Goal: Task Accomplishment & Management: Manage account settings

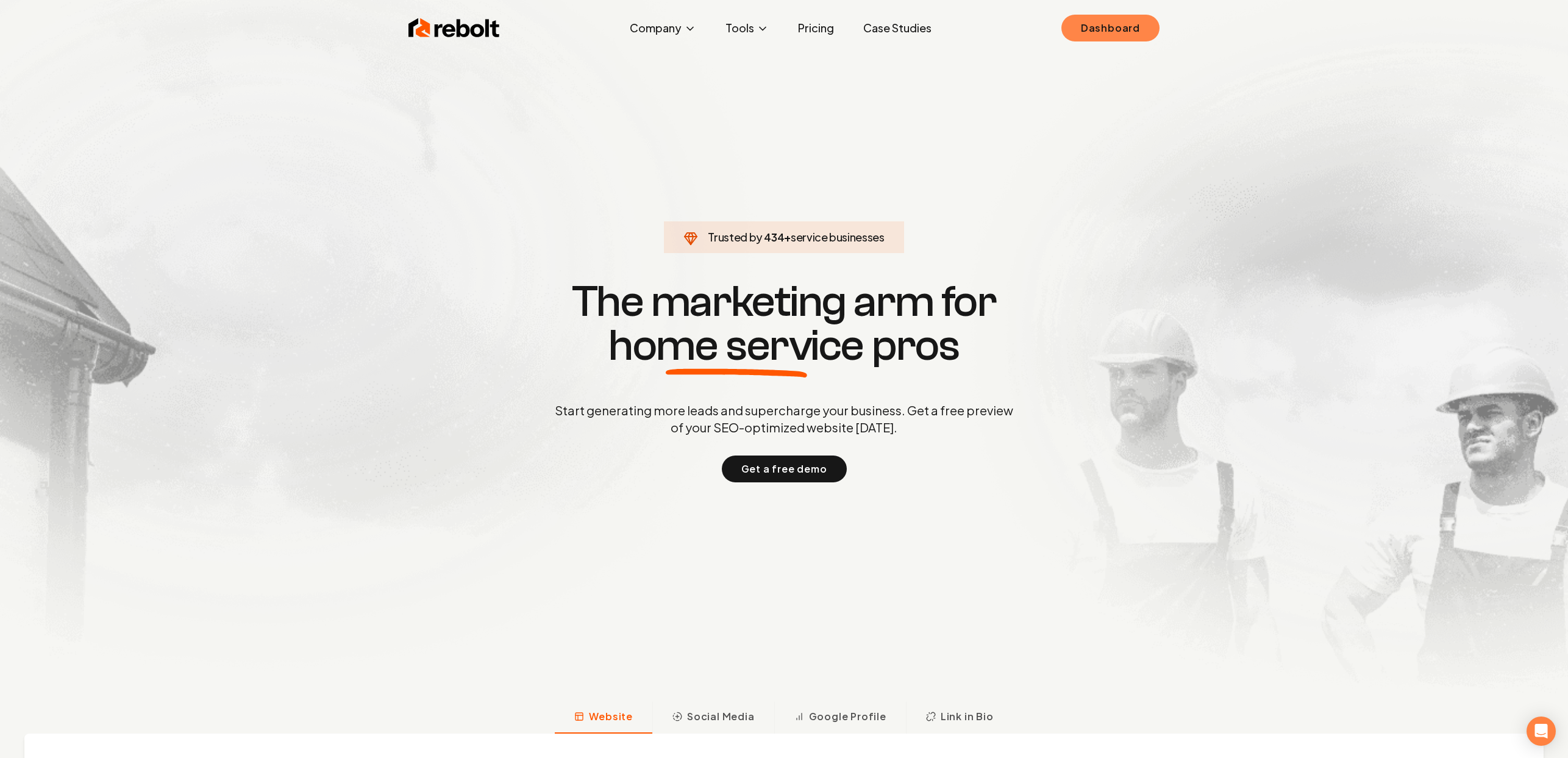
click at [1112, 24] on link "Dashboard" at bounding box center [1110, 28] width 98 height 27
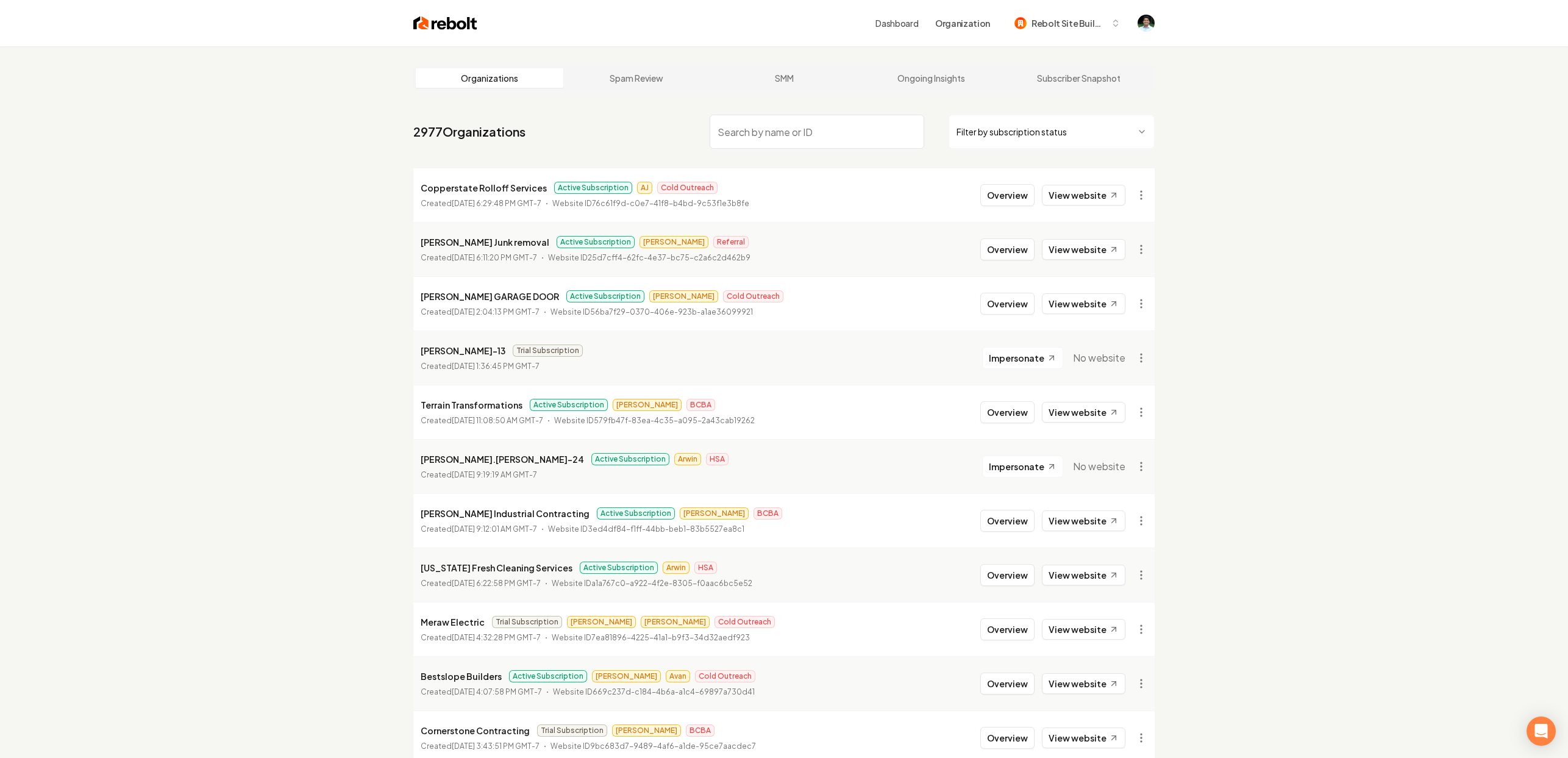
click at [802, 129] on input "search" at bounding box center [817, 131] width 215 height 34
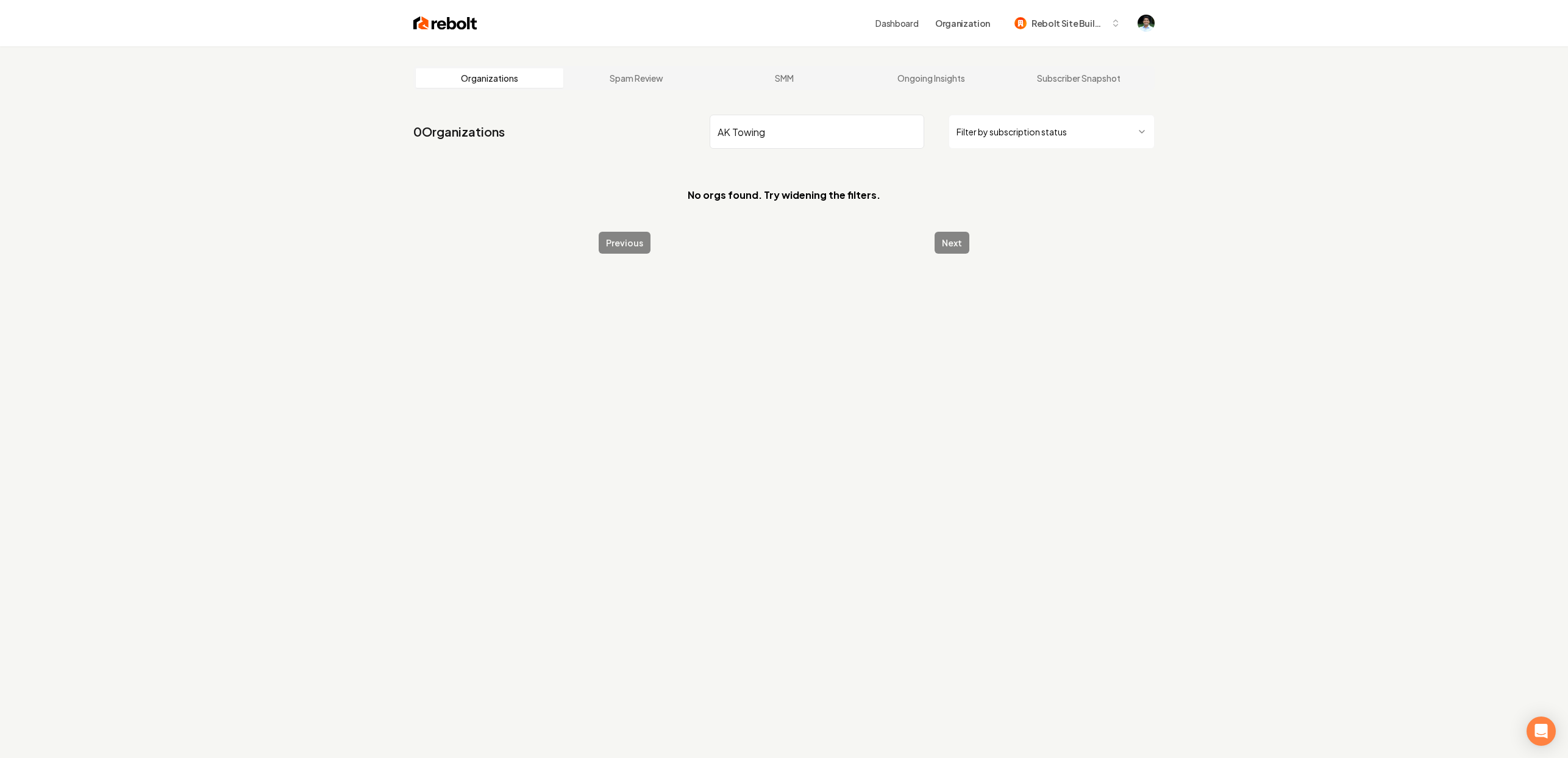
click at [809, 132] on input "AK Towing" at bounding box center [817, 131] width 215 height 34
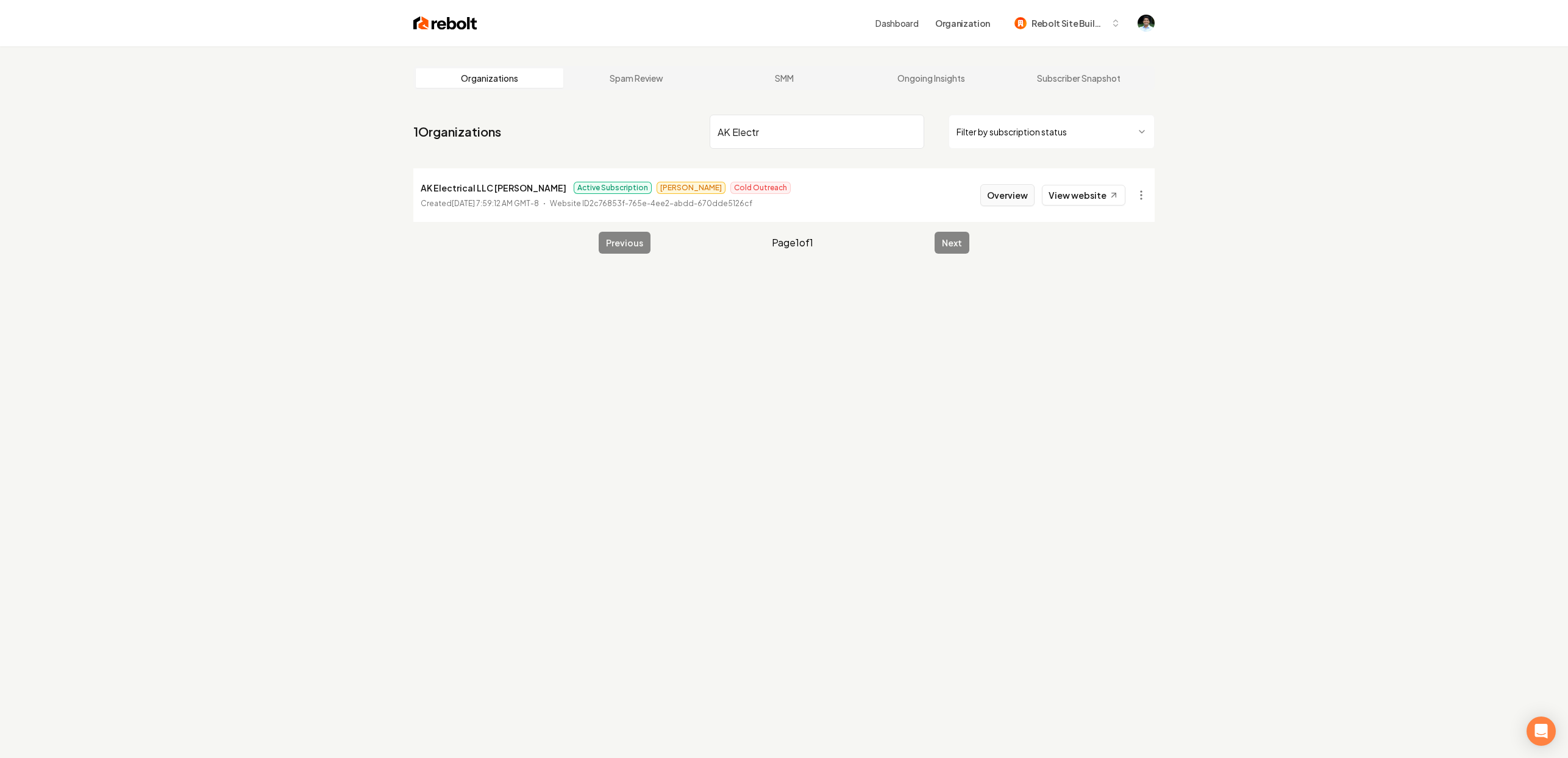
type input "AK Electr"
click at [1012, 197] on button "Overview" at bounding box center [1007, 195] width 54 height 22
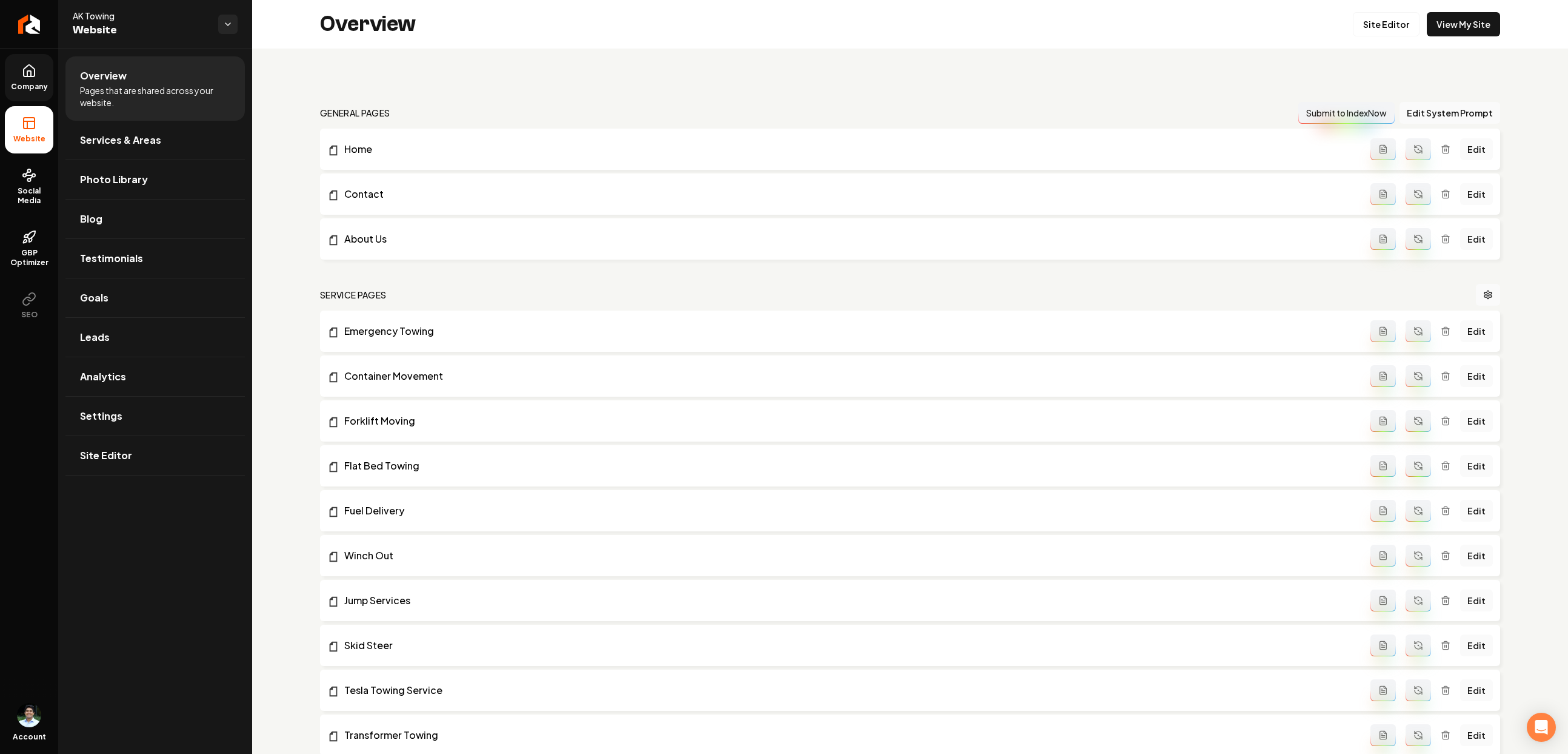
click at [26, 73] on icon at bounding box center [29, 70] width 15 height 15
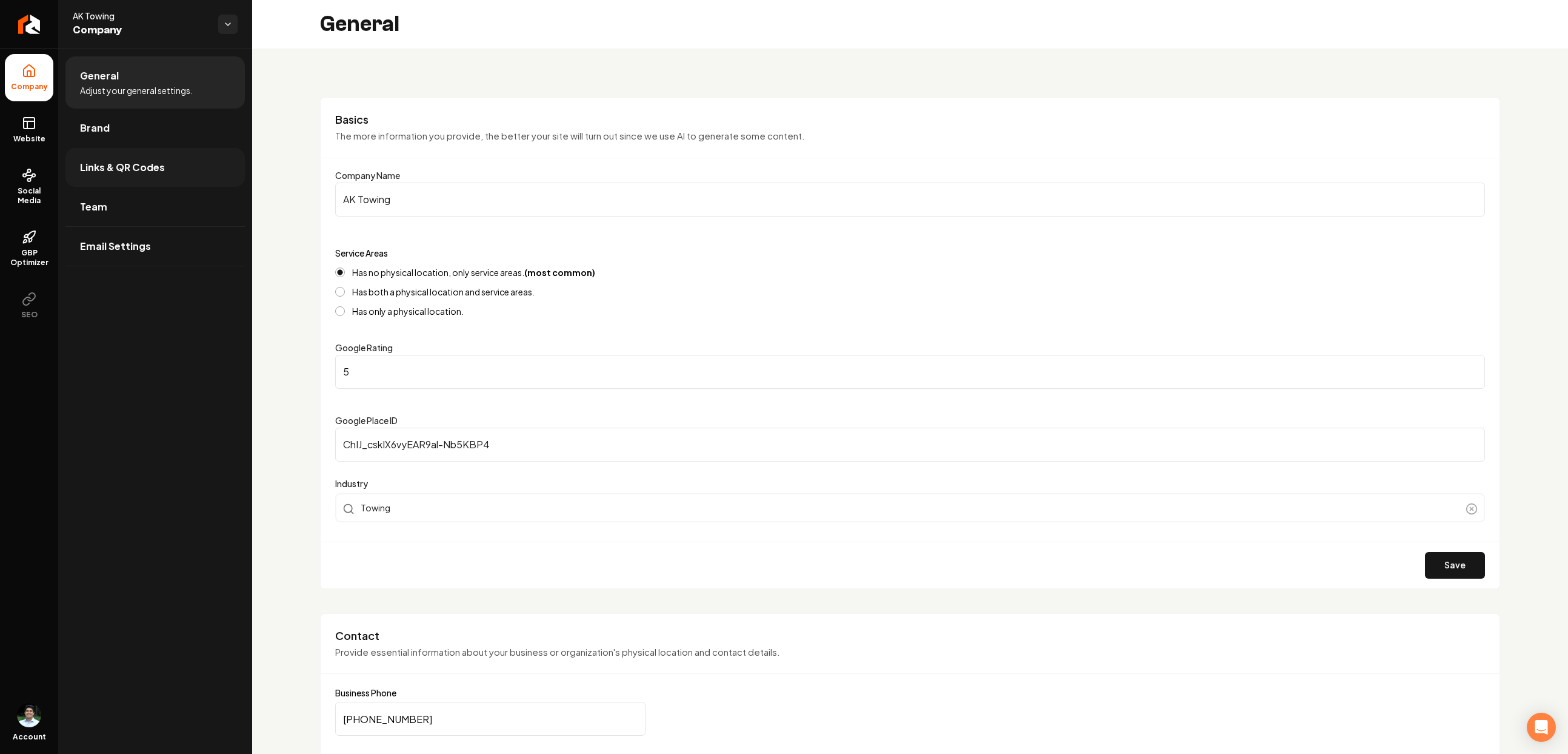
click at [125, 171] on span "Links & QR Codes" at bounding box center [122, 167] width 85 height 15
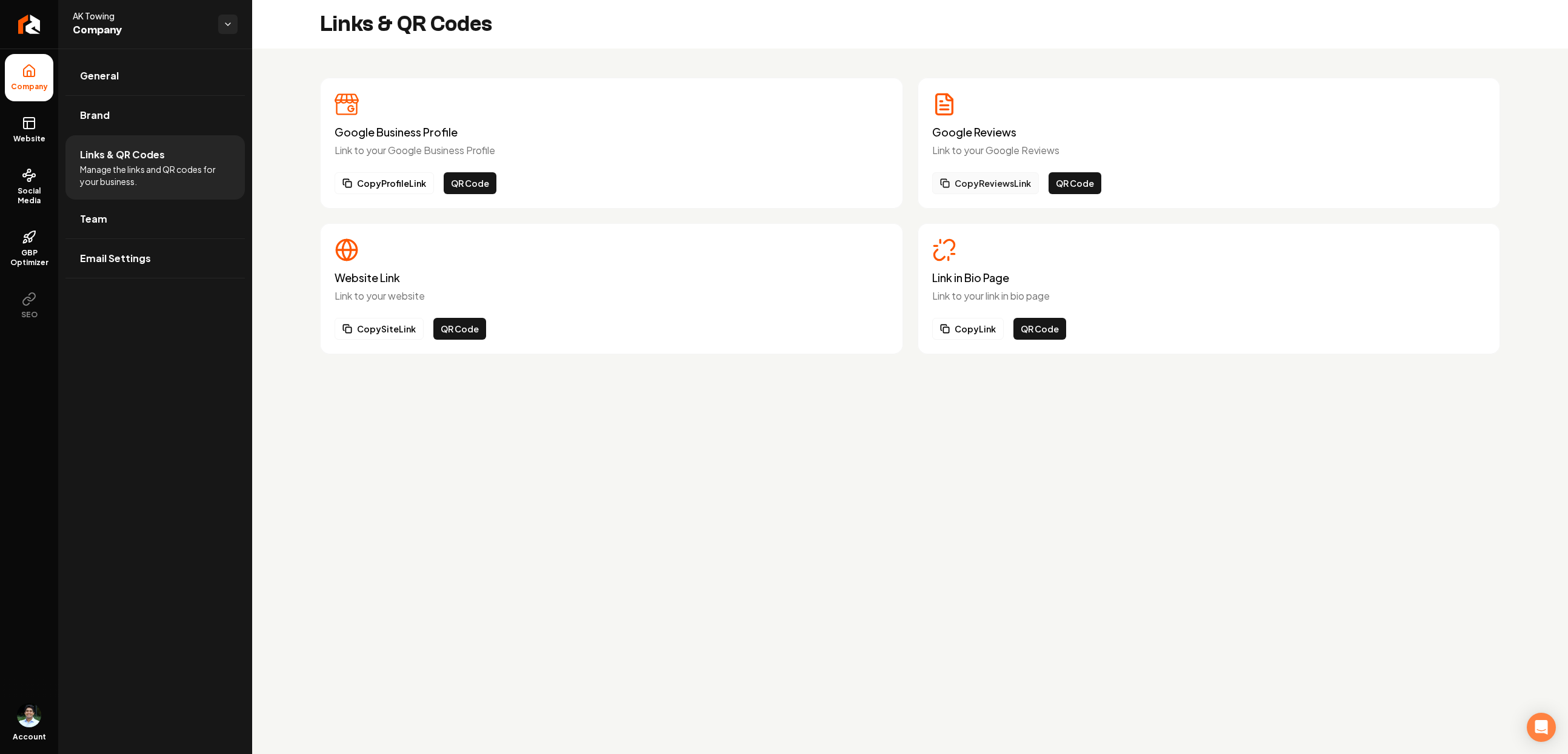
click at [1014, 177] on button "Copy Reviews Link" at bounding box center [986, 183] width 107 height 22
click at [946, 325] on icon "Main content area" at bounding box center [944, 327] width 5 height 5
click at [957, 325] on button "Copy Link" at bounding box center [968, 329] width 72 height 22
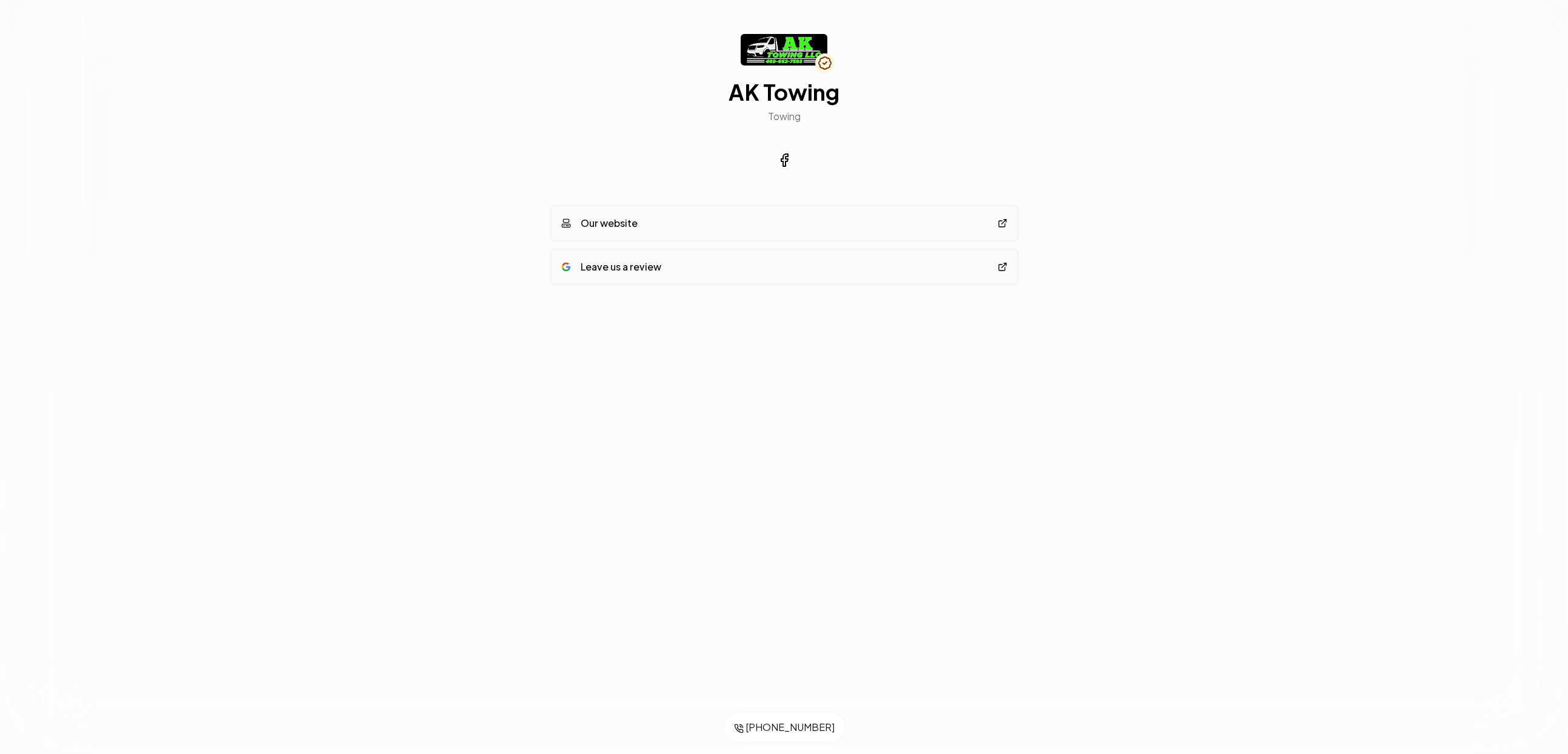
click at [971, 364] on div "AK Towing Towing Our website Leave us a review" at bounding box center [785, 186] width 465 height 371
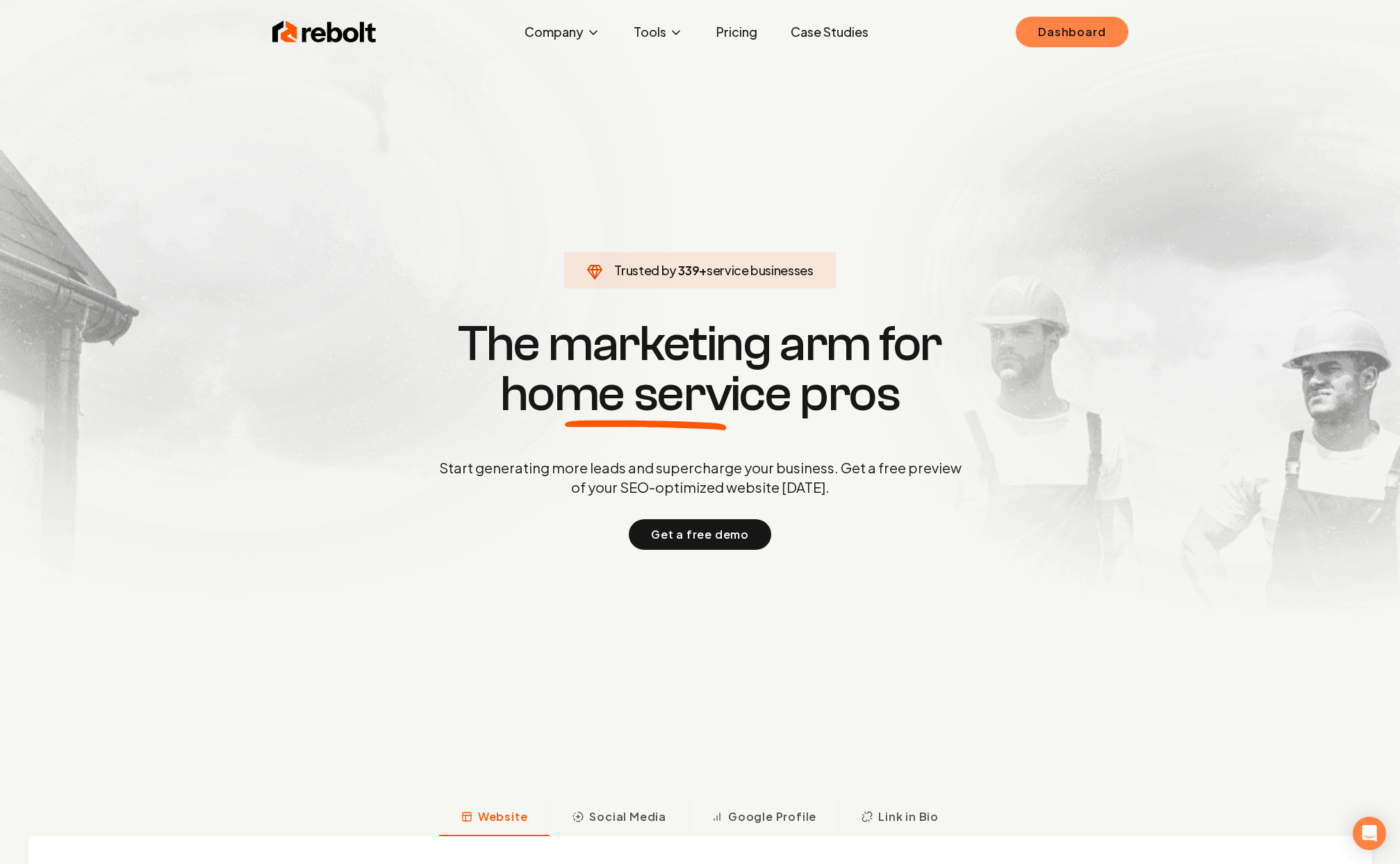
click at [1026, 28] on link "Dashboard" at bounding box center [1071, 32] width 112 height 30
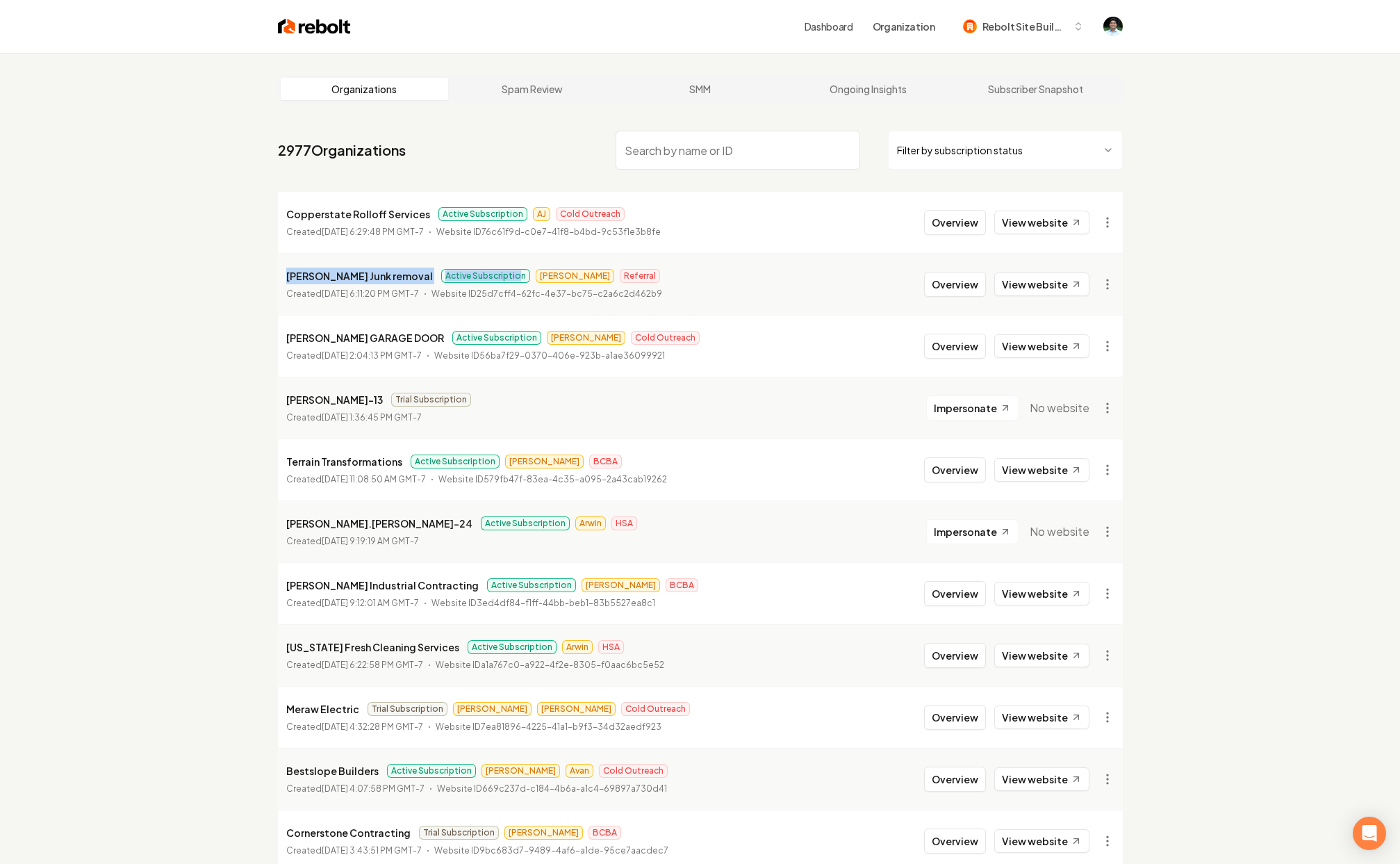
drag, startPoint x: 281, startPoint y: 278, endPoint x: 485, endPoint y: 273, distance: 204.1
click at [485, 274] on li "Alvarado's Junk removal Active Subscription Omar Referral Created August 19, 20…" at bounding box center [700, 283] width 845 height 62
click at [662, 289] on p "Website ID 25d7cff4-62fc-4e37-bc75-c2a6c2d462b9" at bounding box center [546, 293] width 230 height 14
drag, startPoint x: 536, startPoint y: 276, endPoint x: 599, endPoint y: 280, distance: 63.1
click at [620, 276] on span "Referral" at bounding box center [640, 276] width 40 height 14
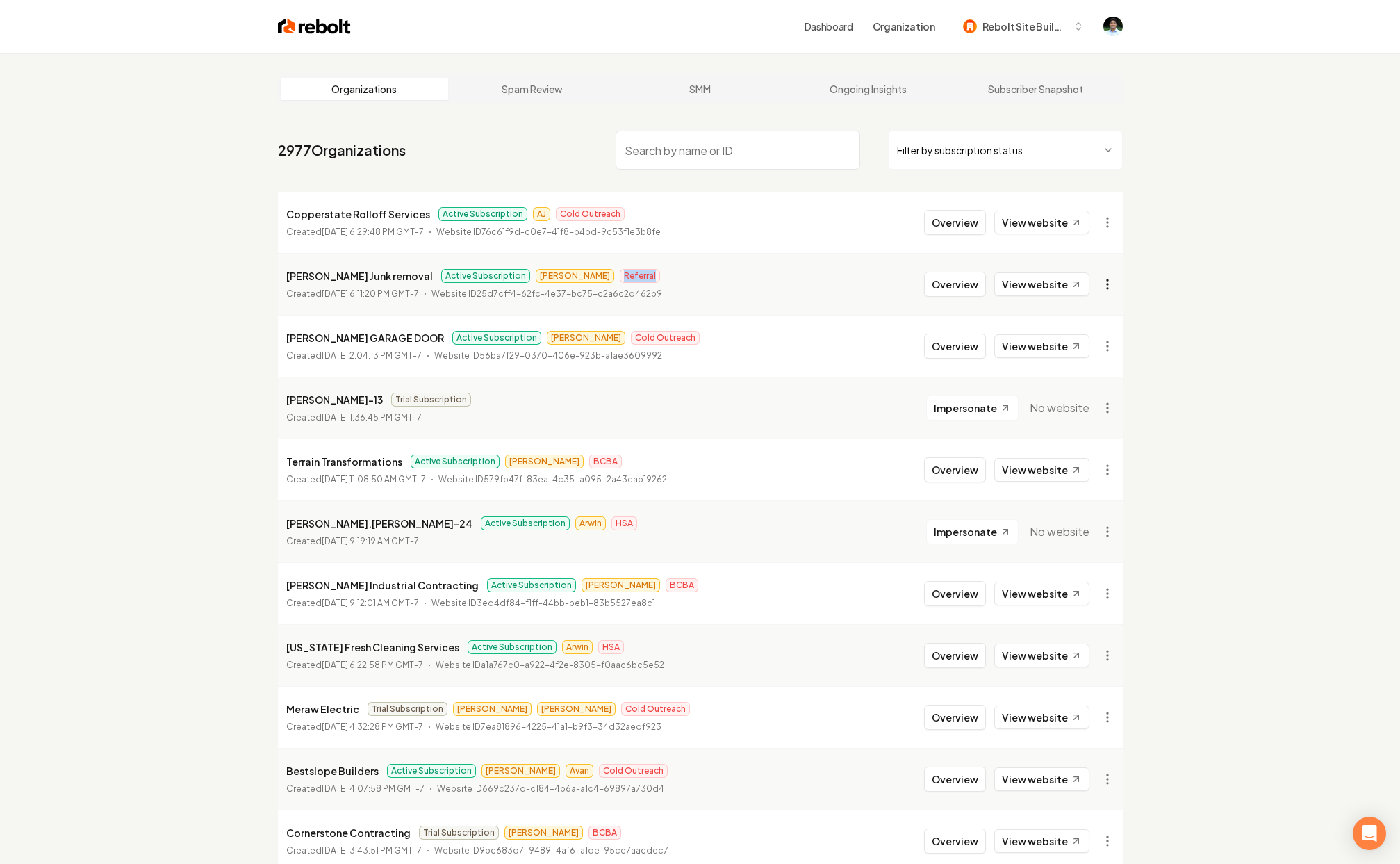
click at [1100, 280] on html "Dashboard Organization Rebolt Site Builder Organizations Spam Review SMM Ongoin…" at bounding box center [700, 432] width 1400 height 864
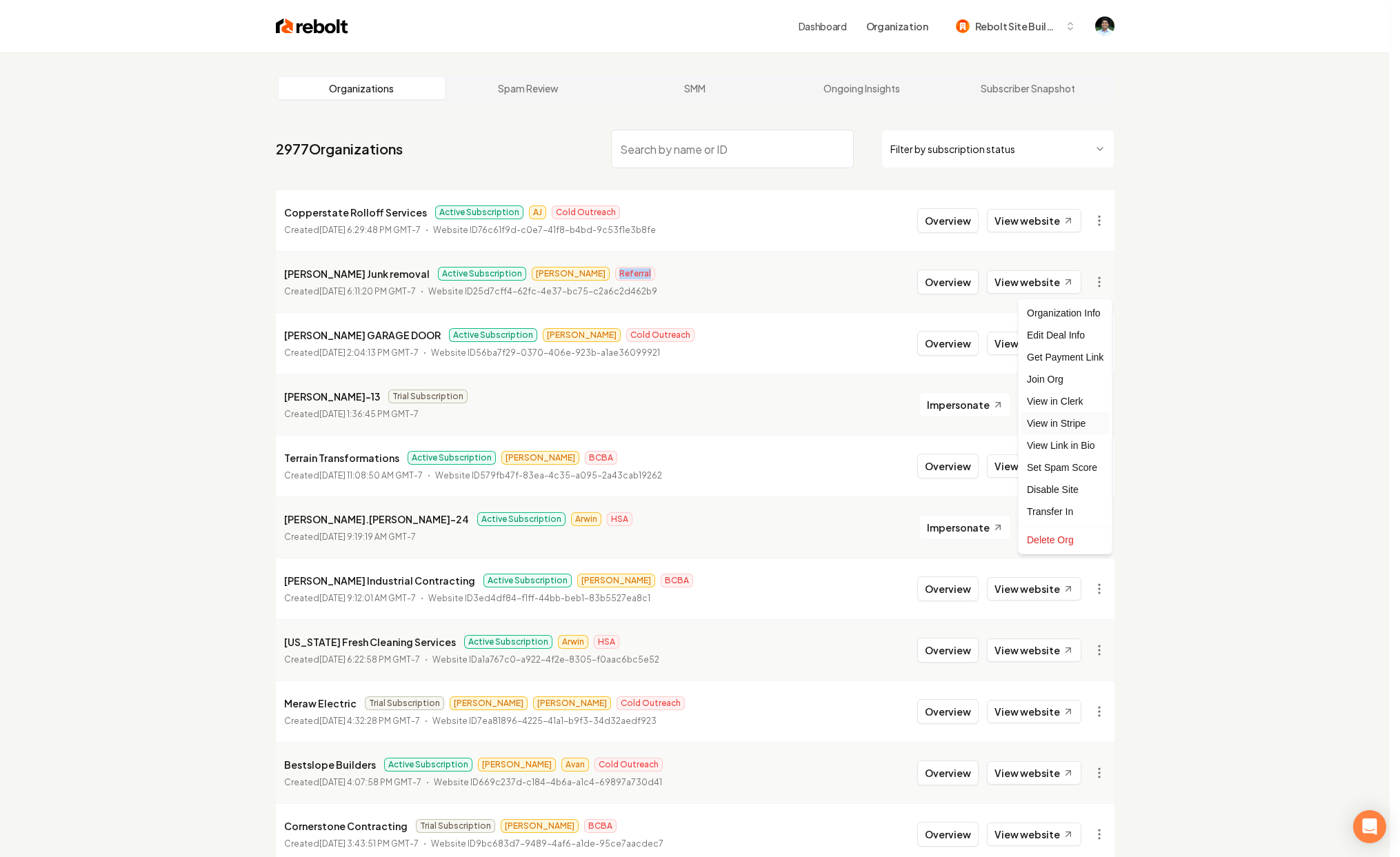
click at [1047, 425] on link "View in Stripe" at bounding box center [1065, 423] width 88 height 22
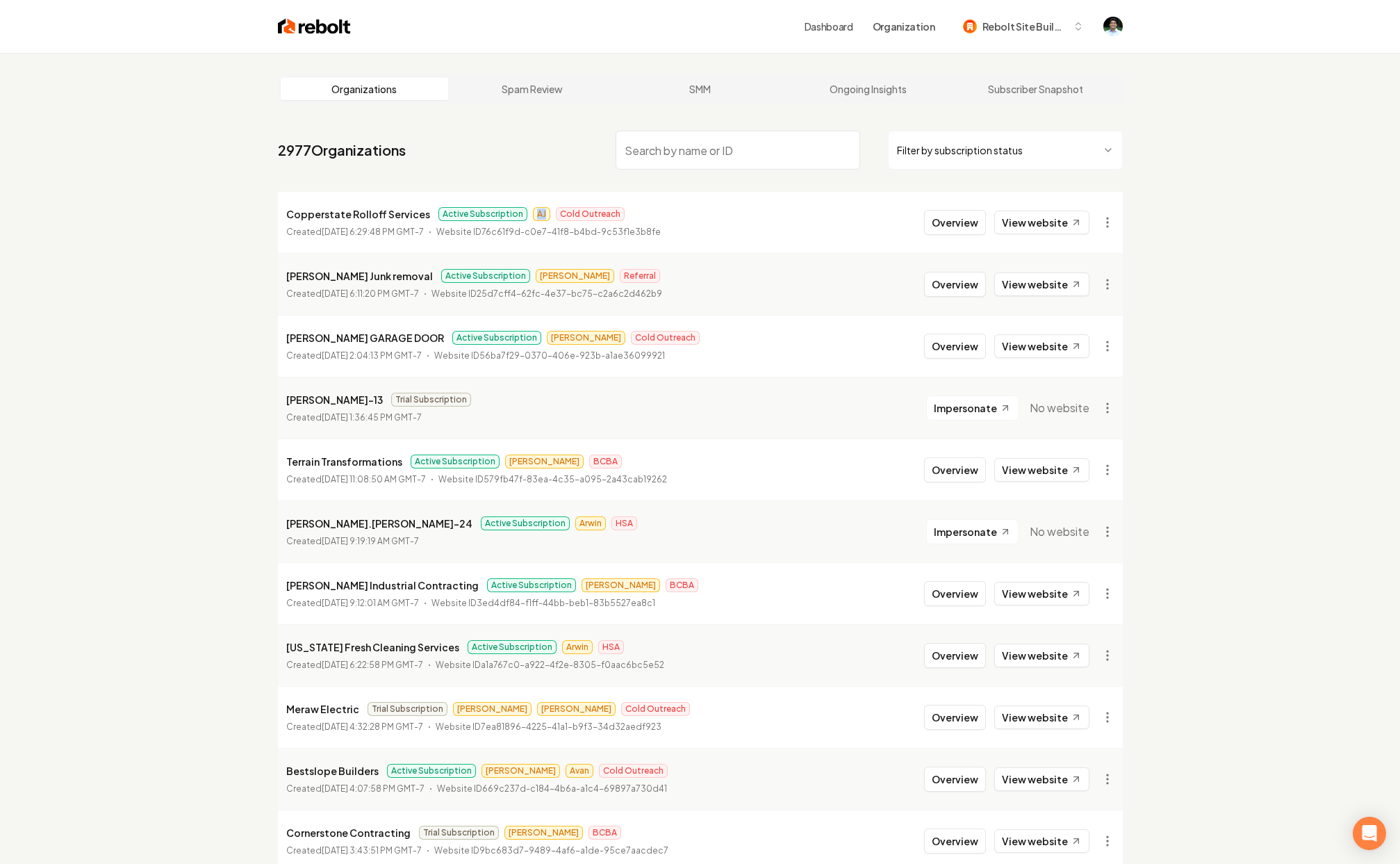
click at [538, 213] on span "AJ" at bounding box center [541, 214] width 17 height 14
drag, startPoint x: 544, startPoint y: 213, endPoint x: 619, endPoint y: 211, distance: 75.0
click at [619, 211] on div "Copperstate Rolloff Services Active Subscription AJ Cold Outreach" at bounding box center [473, 214] width 375 height 17
click at [533, 213] on span "AJ" at bounding box center [541, 214] width 17 height 14
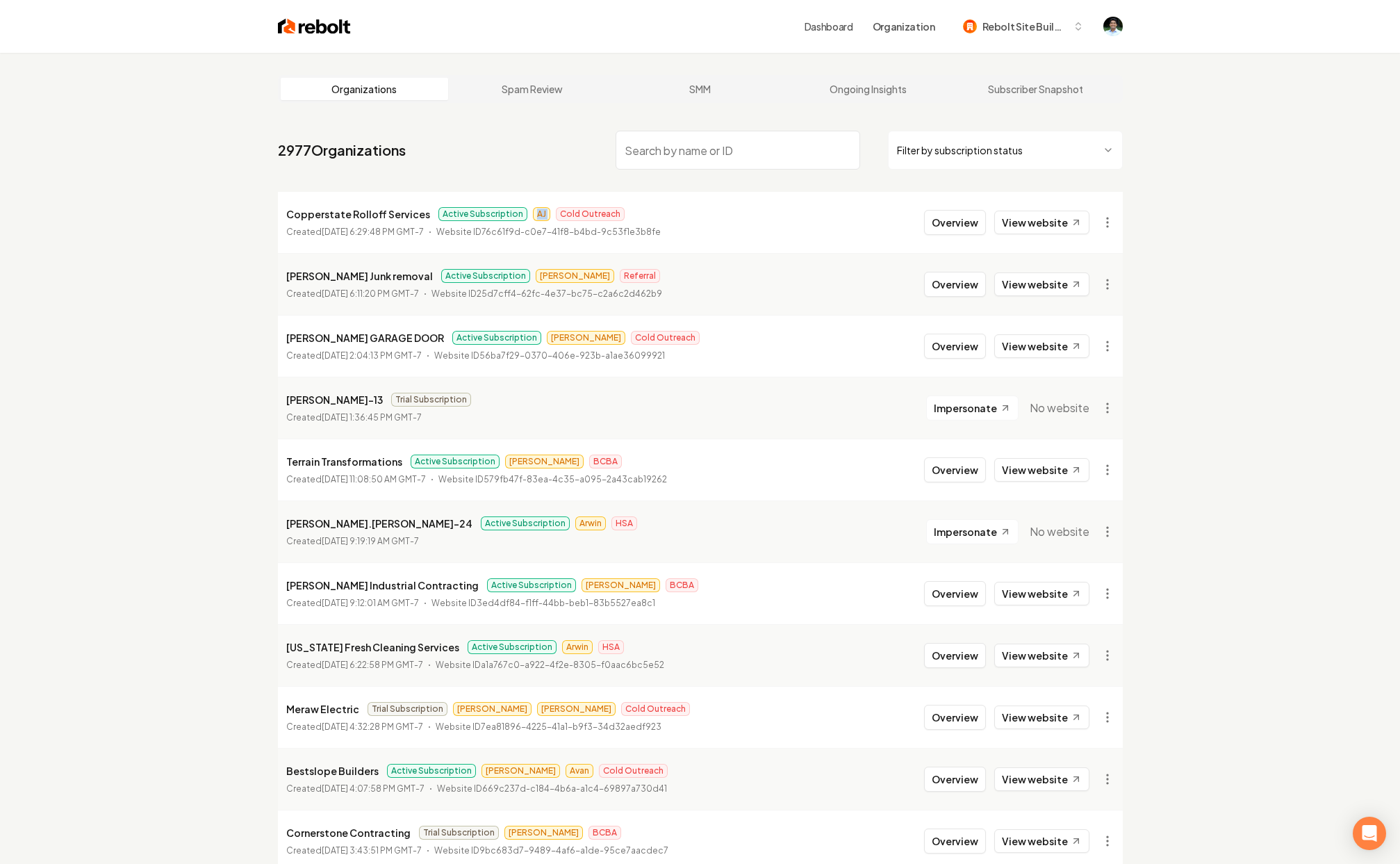
drag, startPoint x: 527, startPoint y: 213, endPoint x: 539, endPoint y: 214, distance: 12.0
click at [533, 213] on span "AJ" at bounding box center [541, 214] width 17 height 14
click at [565, 214] on span "Cold Outreach" at bounding box center [590, 214] width 69 height 14
